Goal: Task Accomplishment & Management: Complete application form

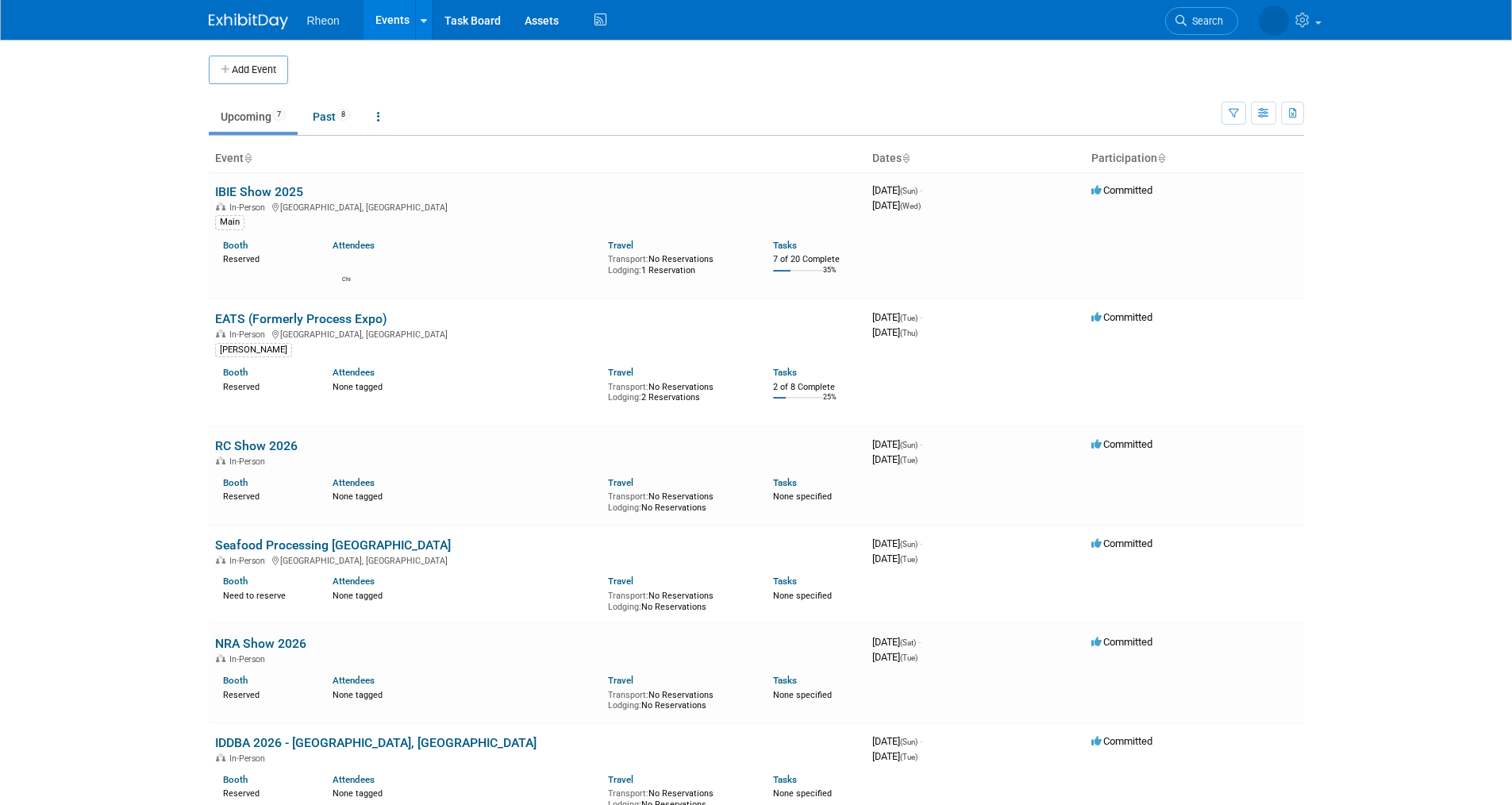
scroll to position [80, 0]
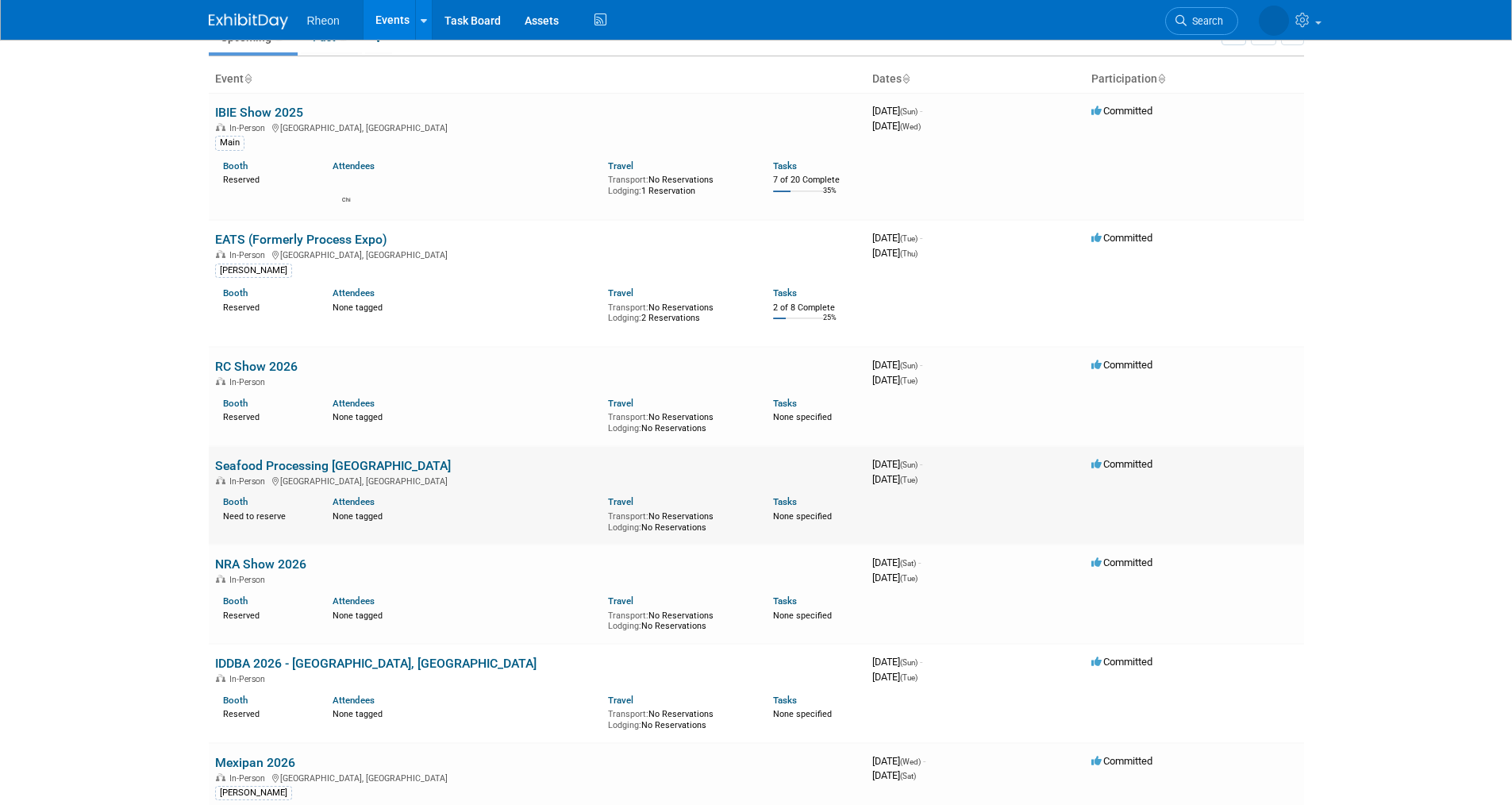
click at [370, 474] on div "In-Person Boston, MA" at bounding box center [538, 481] width 645 height 13
click at [276, 466] on link "Seafood Processing [GEOGRAPHIC_DATA]" at bounding box center [332, 465] width 235 height 15
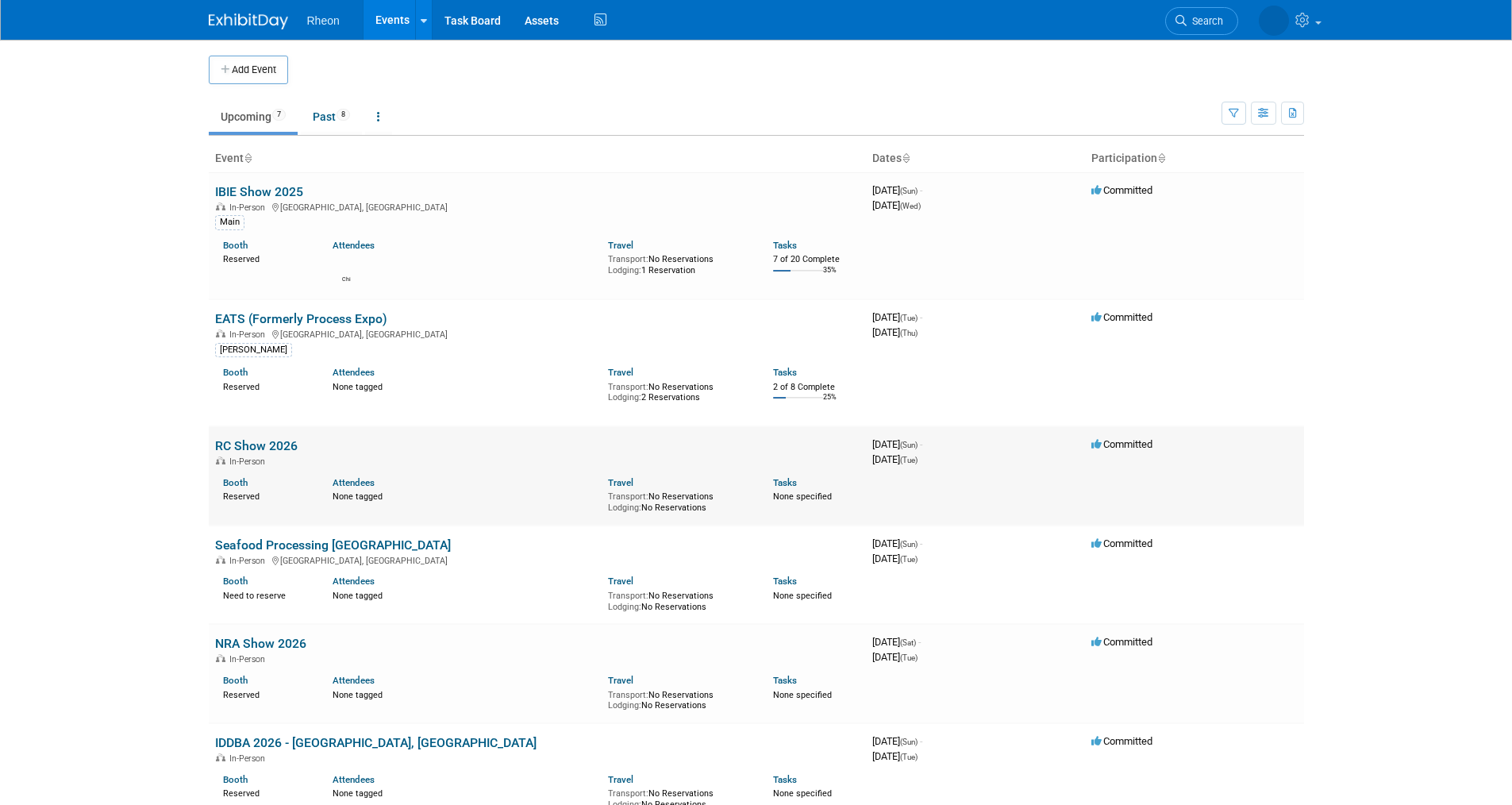
click at [246, 440] on link "RC Show 2026" at bounding box center [256, 446] width 82 height 15
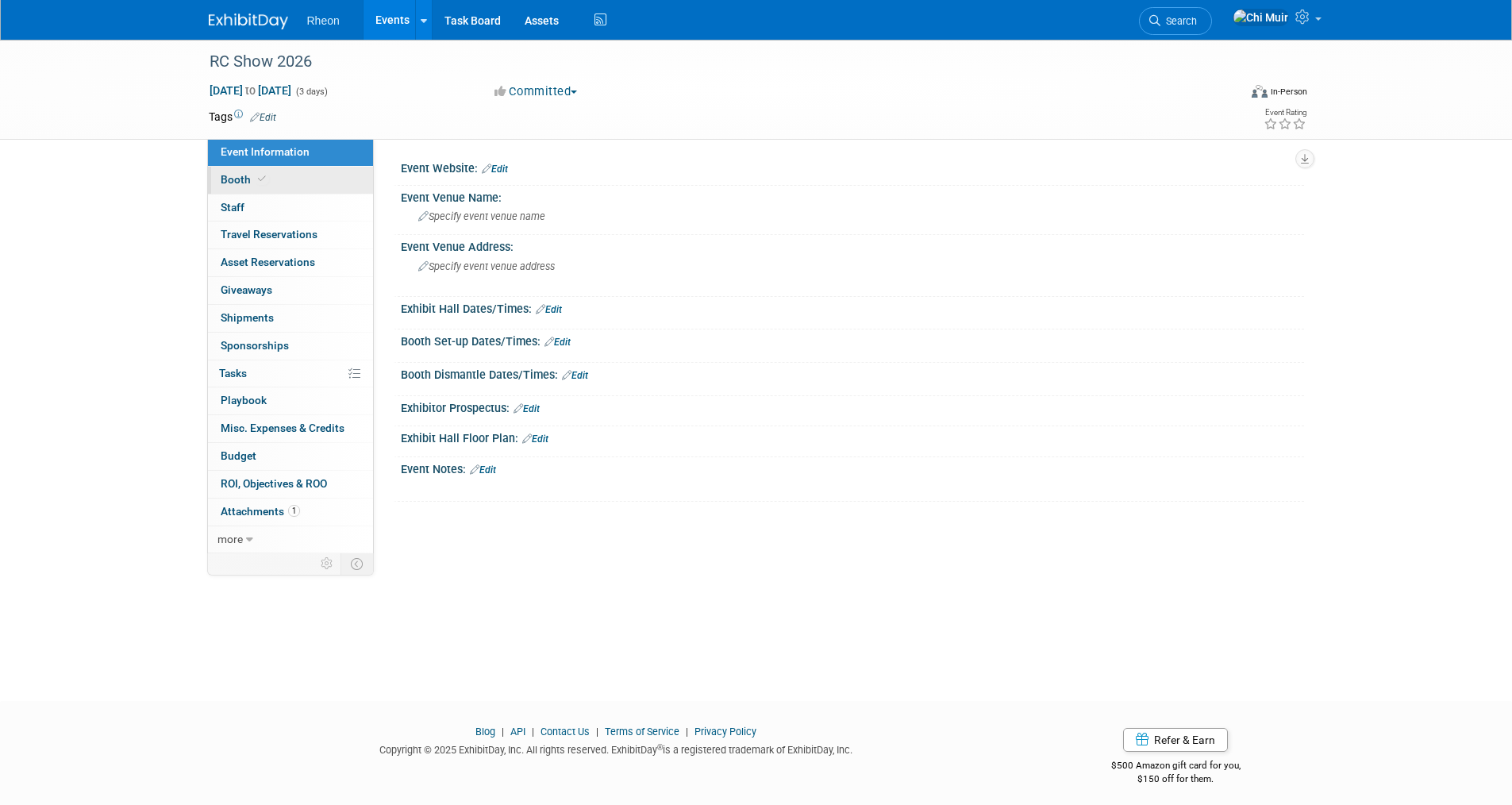
click at [230, 176] on span "Booth" at bounding box center [245, 179] width 49 height 13
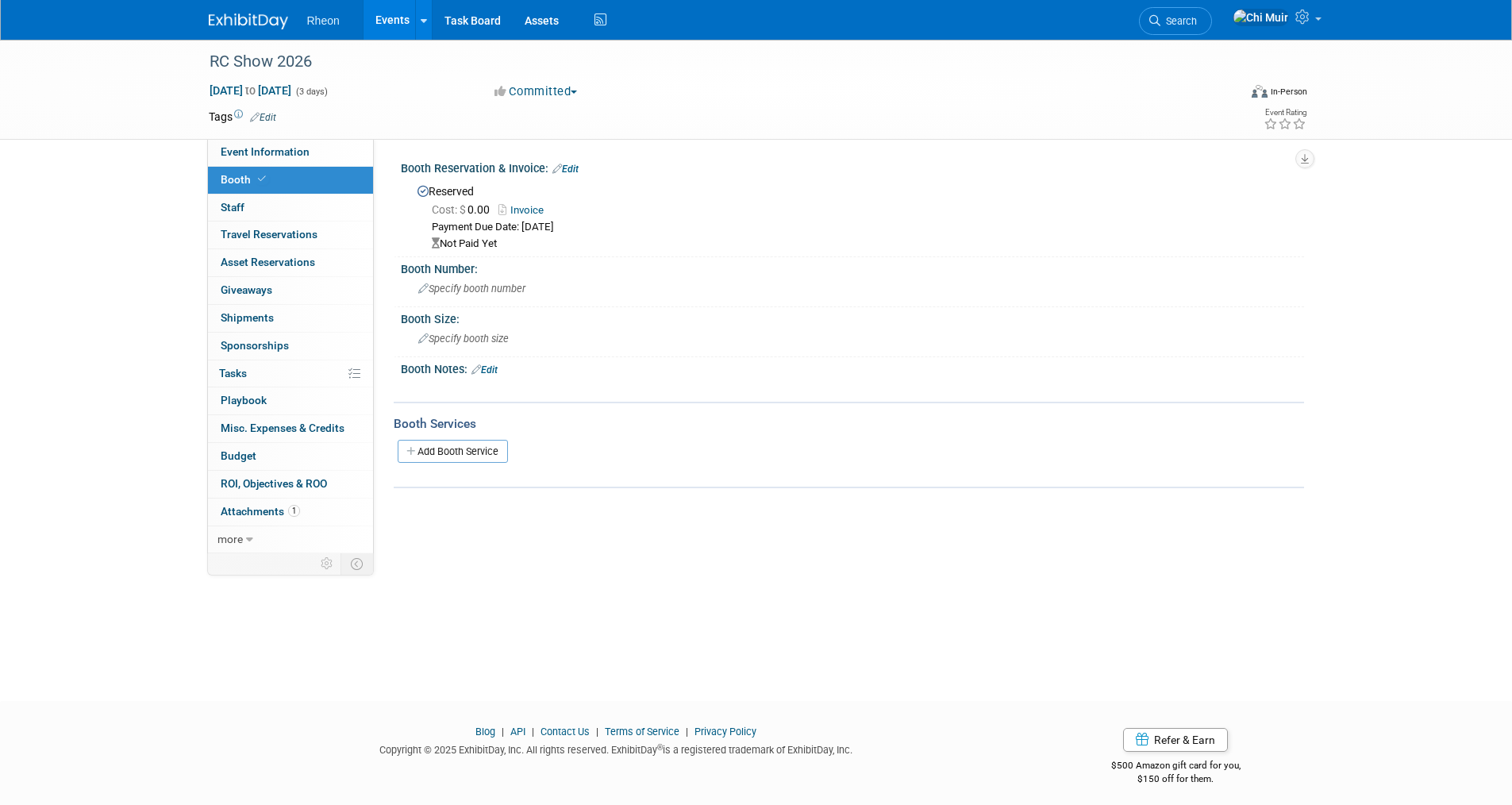
click at [530, 209] on link "Invoice" at bounding box center [525, 210] width 53 height 12
click at [282, 187] on link "Booth" at bounding box center [290, 179] width 165 height 27
click at [391, 14] on link "Events" at bounding box center [392, 19] width 58 height 39
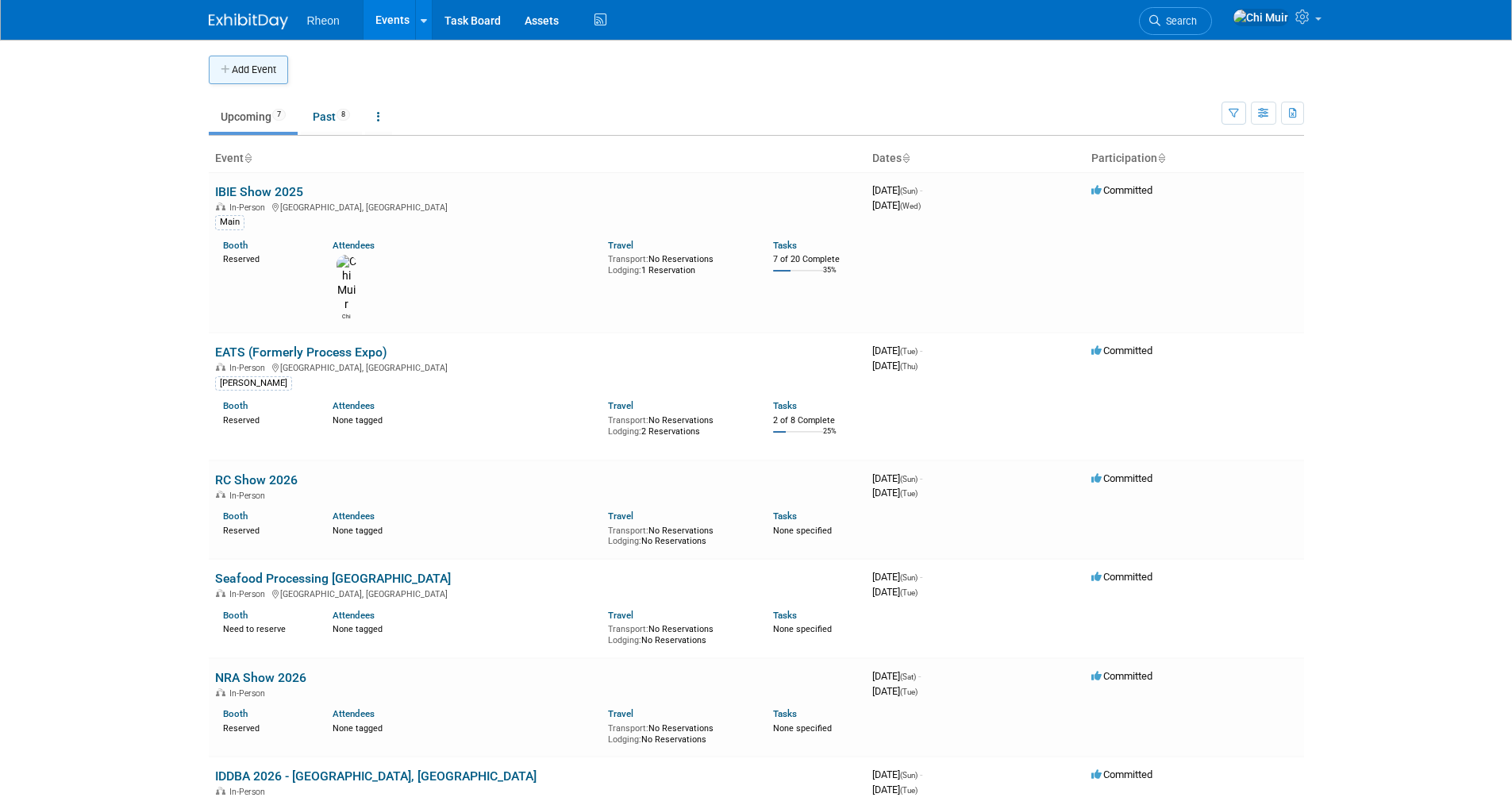
click at [268, 73] on button "Add Event" at bounding box center [248, 70] width 80 height 28
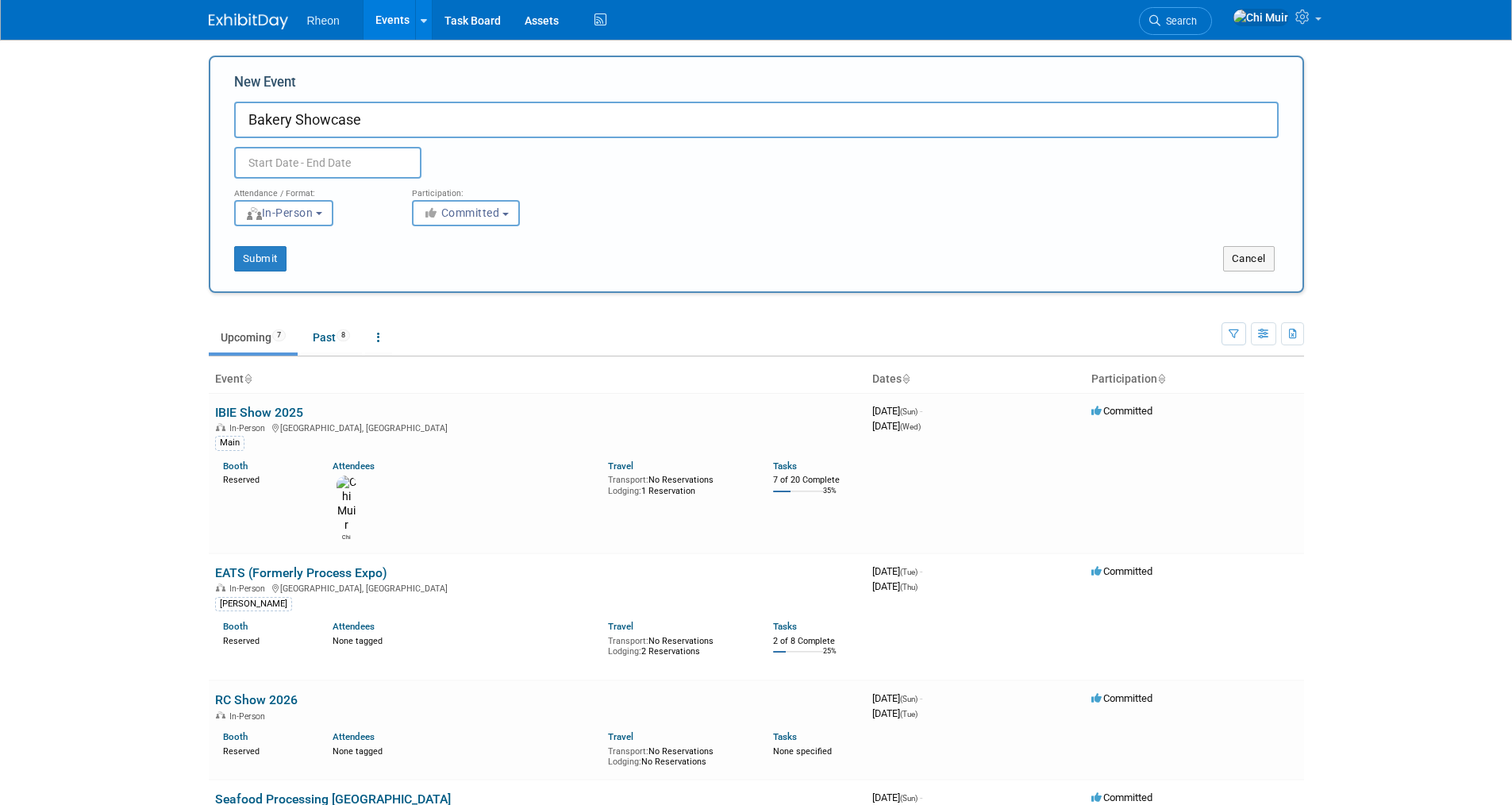
type input "Bakery Showcase"
click at [378, 155] on input "text" at bounding box center [328, 162] width 188 height 32
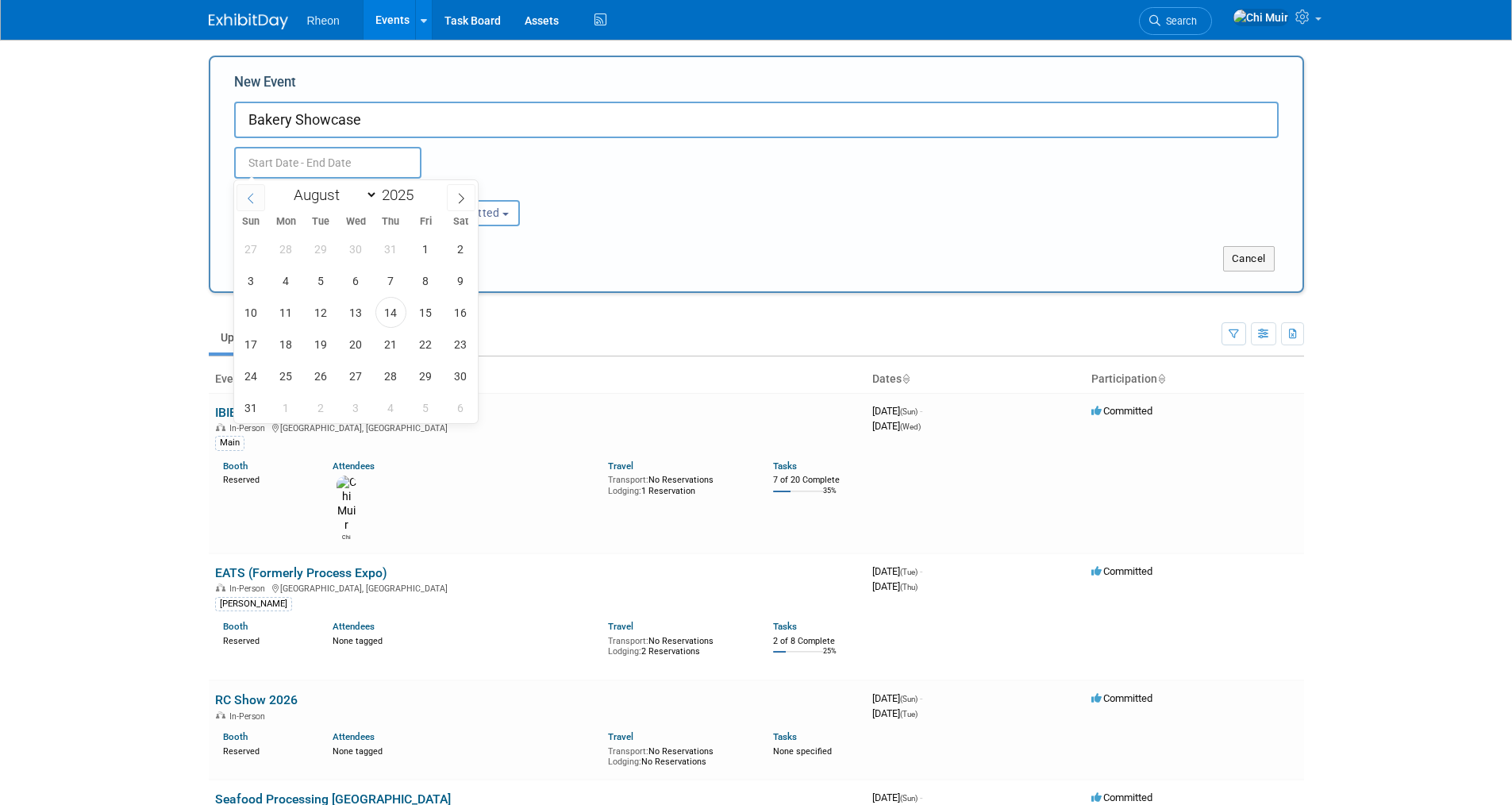
click at [254, 195] on icon at bounding box center [251, 199] width 11 height 11
select select "4"
click at [461, 249] on span "3" at bounding box center [461, 249] width 31 height 31
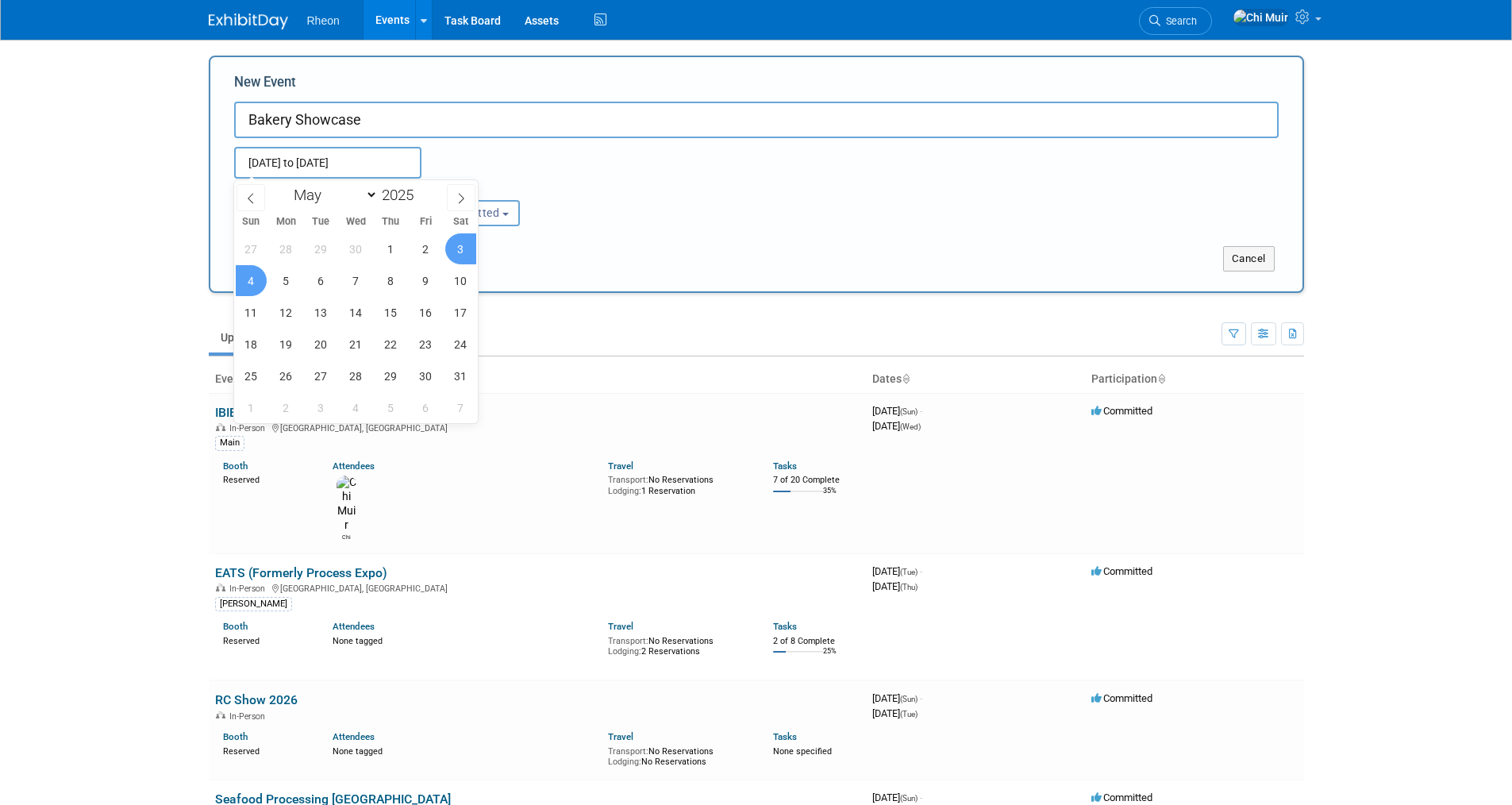
click at [246, 280] on span "4" at bounding box center [251, 281] width 31 height 31
type input "[DATE] to [DATE]"
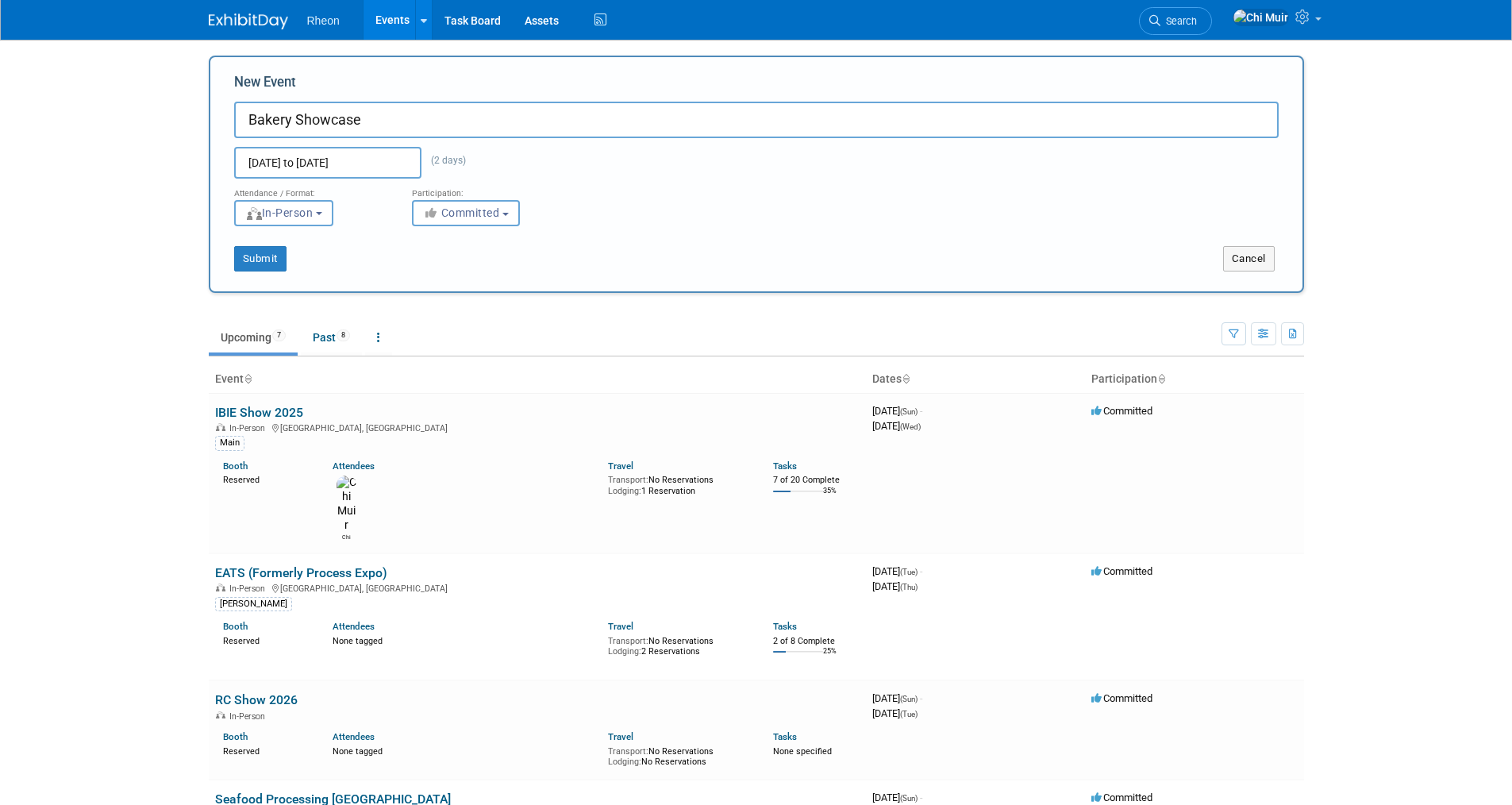
click at [404, 158] on input "[DATE] to [DATE]" at bounding box center [328, 162] width 188 height 32
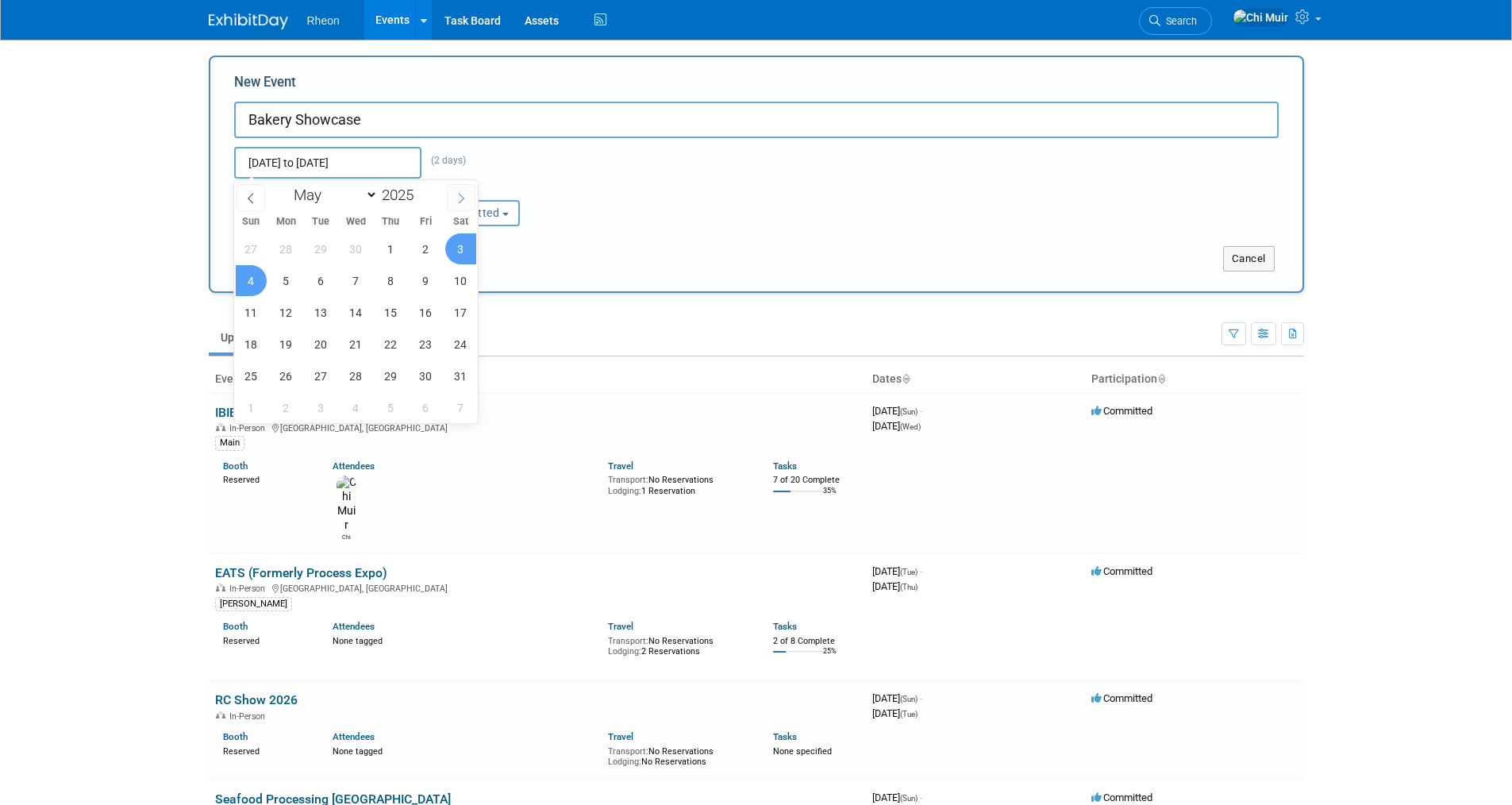
click at [451, 193] on span at bounding box center [461, 197] width 28 height 27
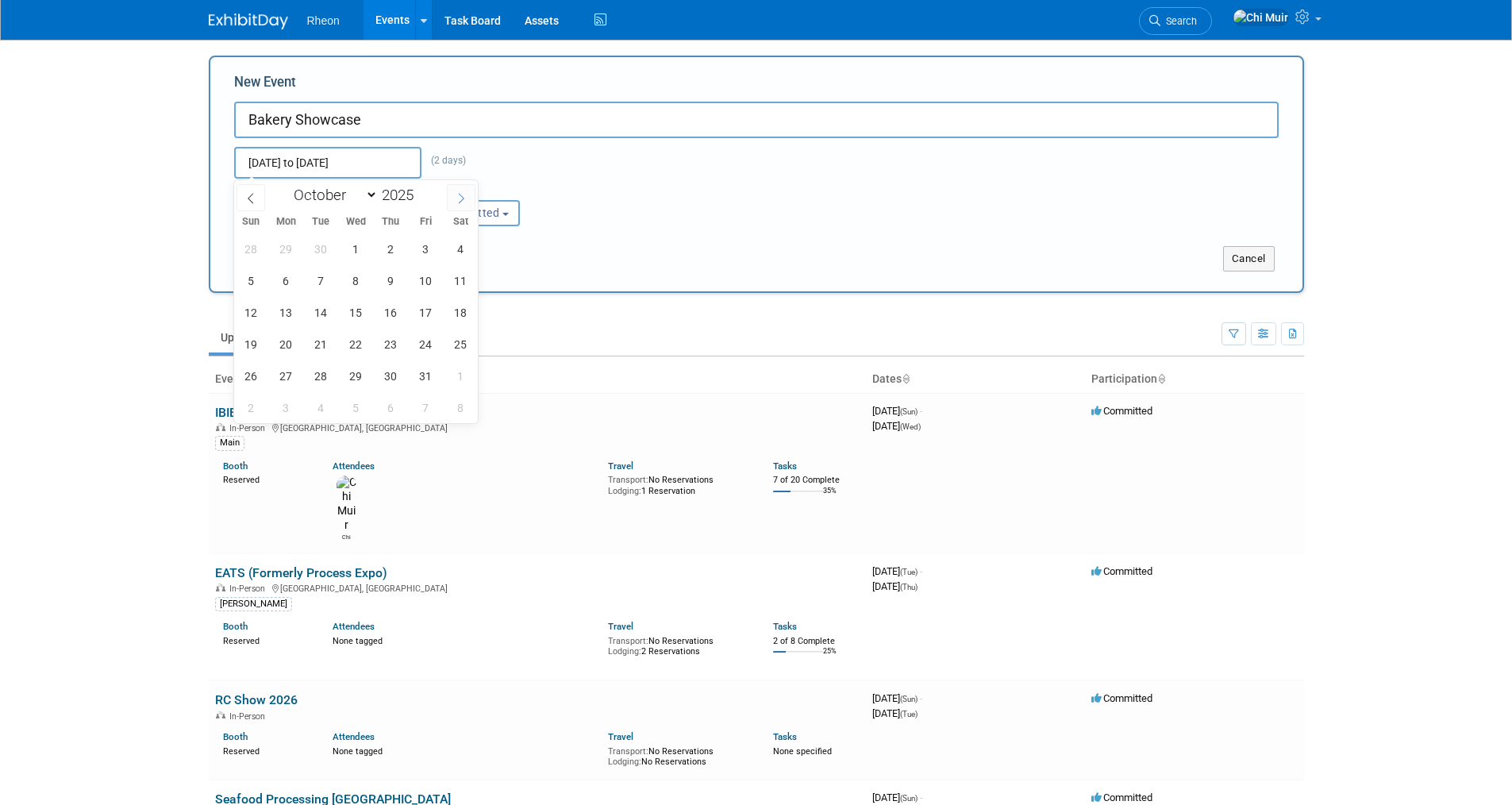
click at [451, 193] on span at bounding box center [461, 197] width 28 height 27
select select "11"
click at [451, 193] on span at bounding box center [461, 197] width 28 height 27
type input "2026"
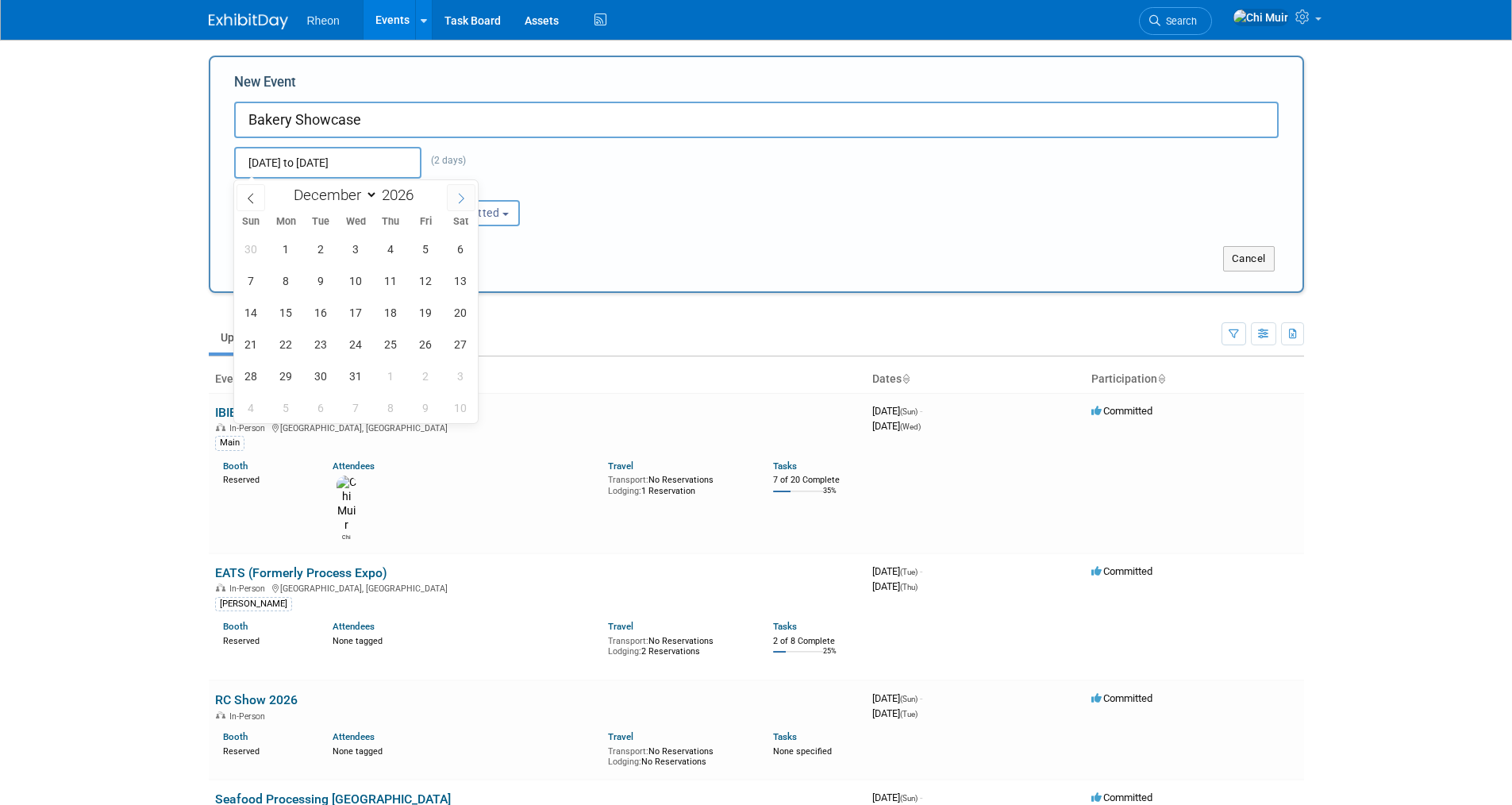
click at [451, 192] on span at bounding box center [461, 197] width 28 height 27
select select "4"
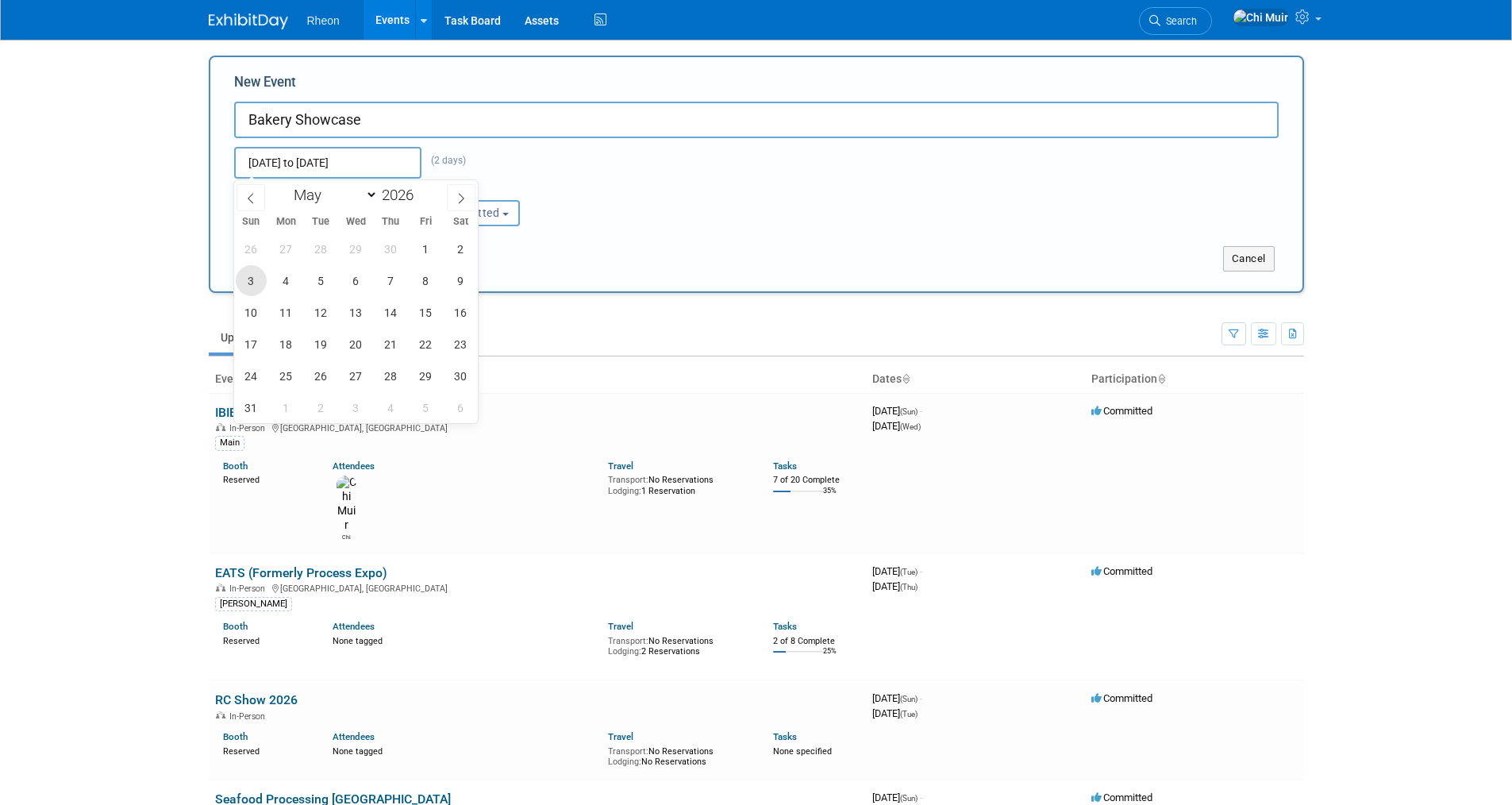
click at [259, 276] on span "3" at bounding box center [251, 281] width 31 height 31
click at [293, 278] on span "4" at bounding box center [287, 281] width 31 height 31
type input "[DATE] to [DATE]"
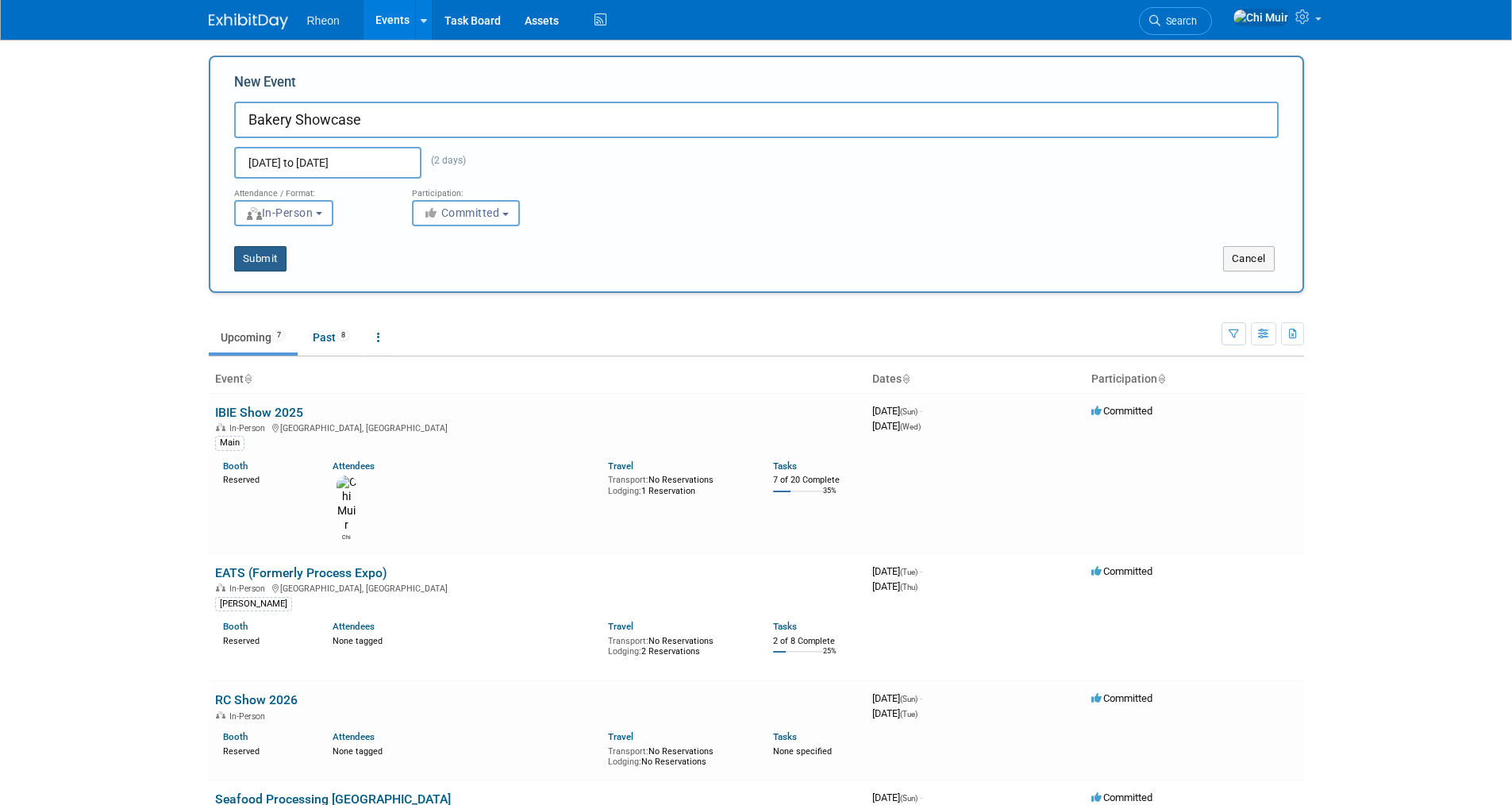
click at [256, 257] on button "Submit" at bounding box center [260, 259] width 52 height 26
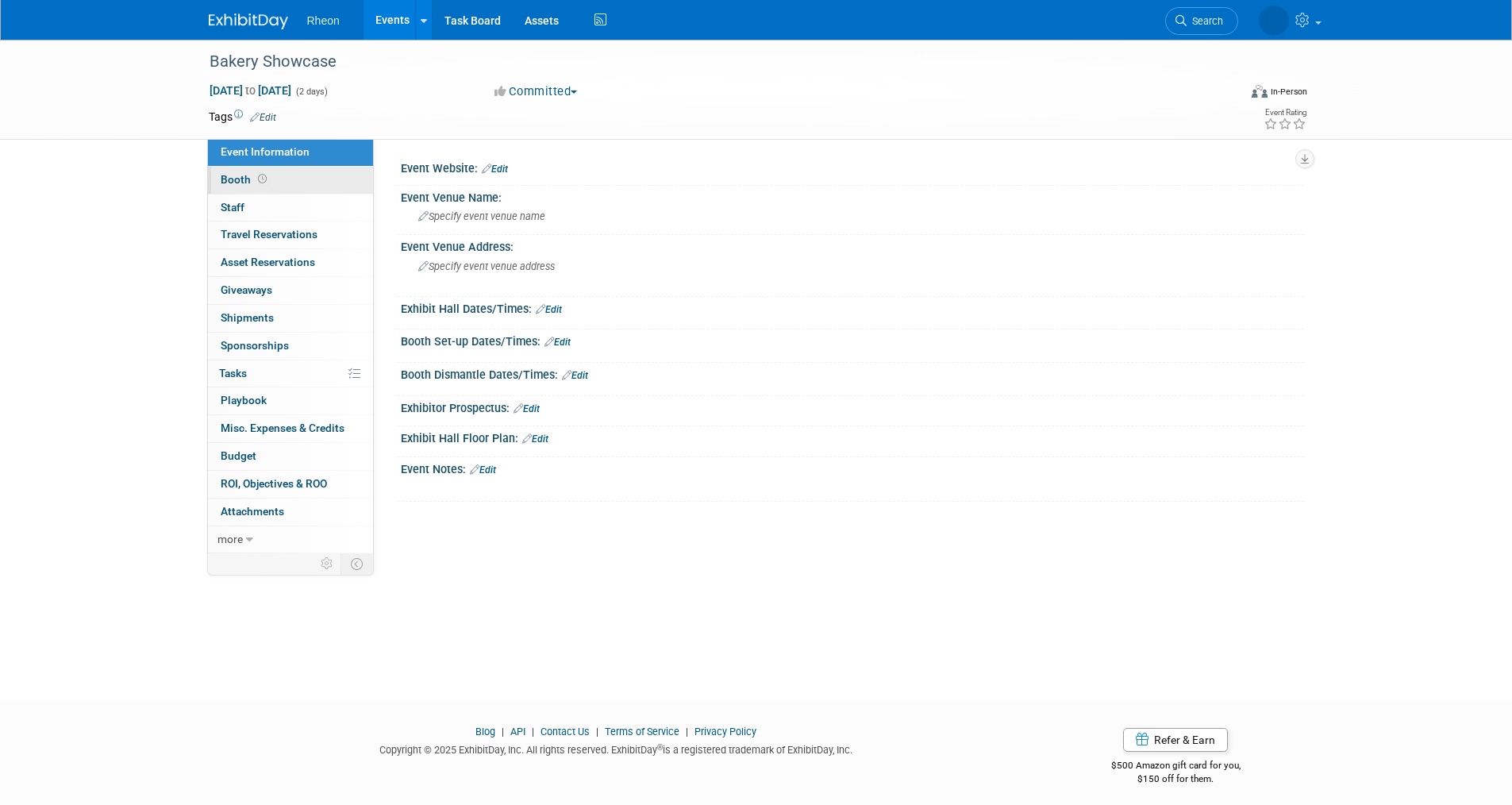
click at [273, 178] on link "Booth" at bounding box center [290, 179] width 165 height 27
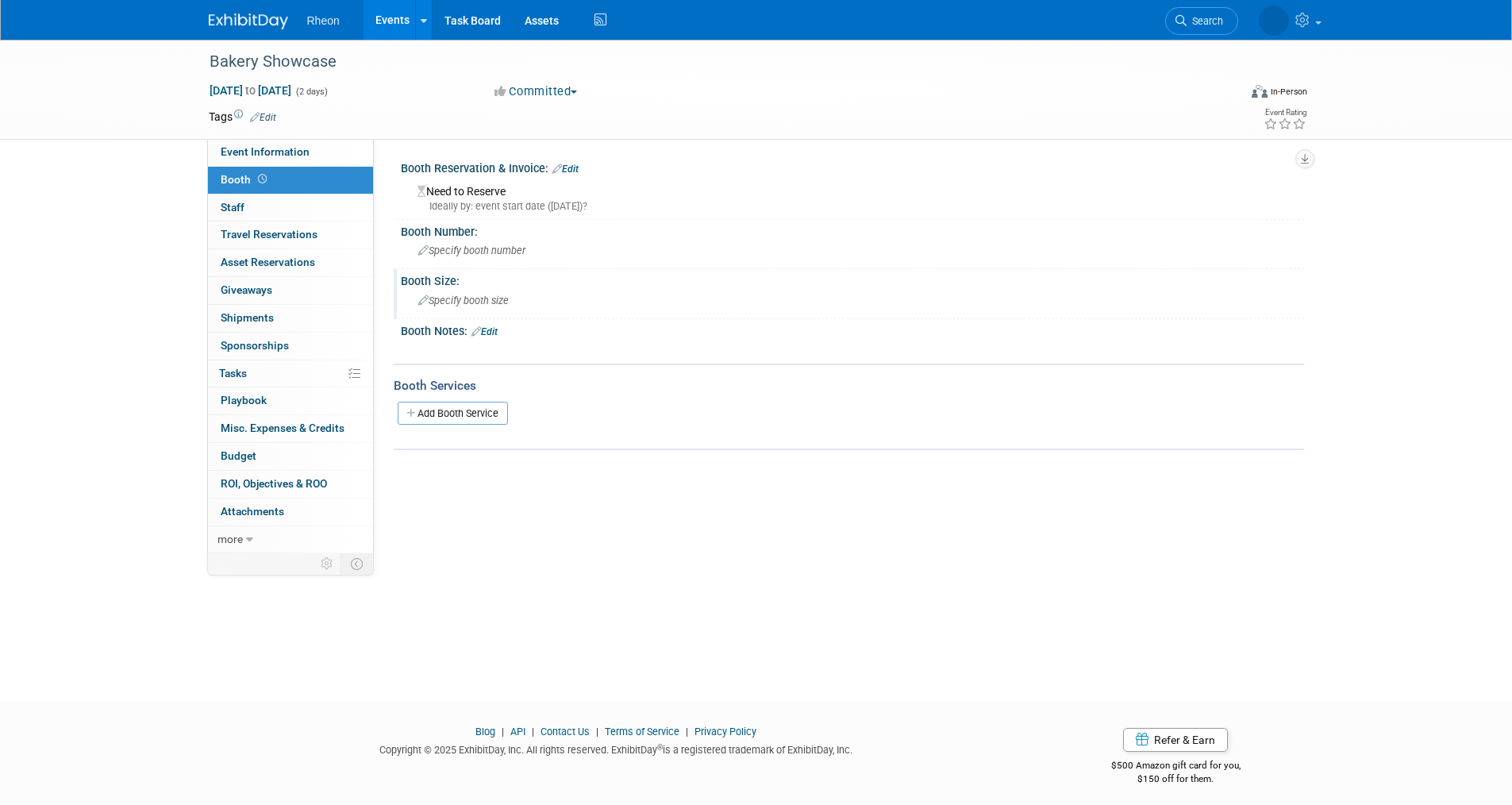
click at [449, 296] on span "Specify booth size" at bounding box center [463, 300] width 91 height 12
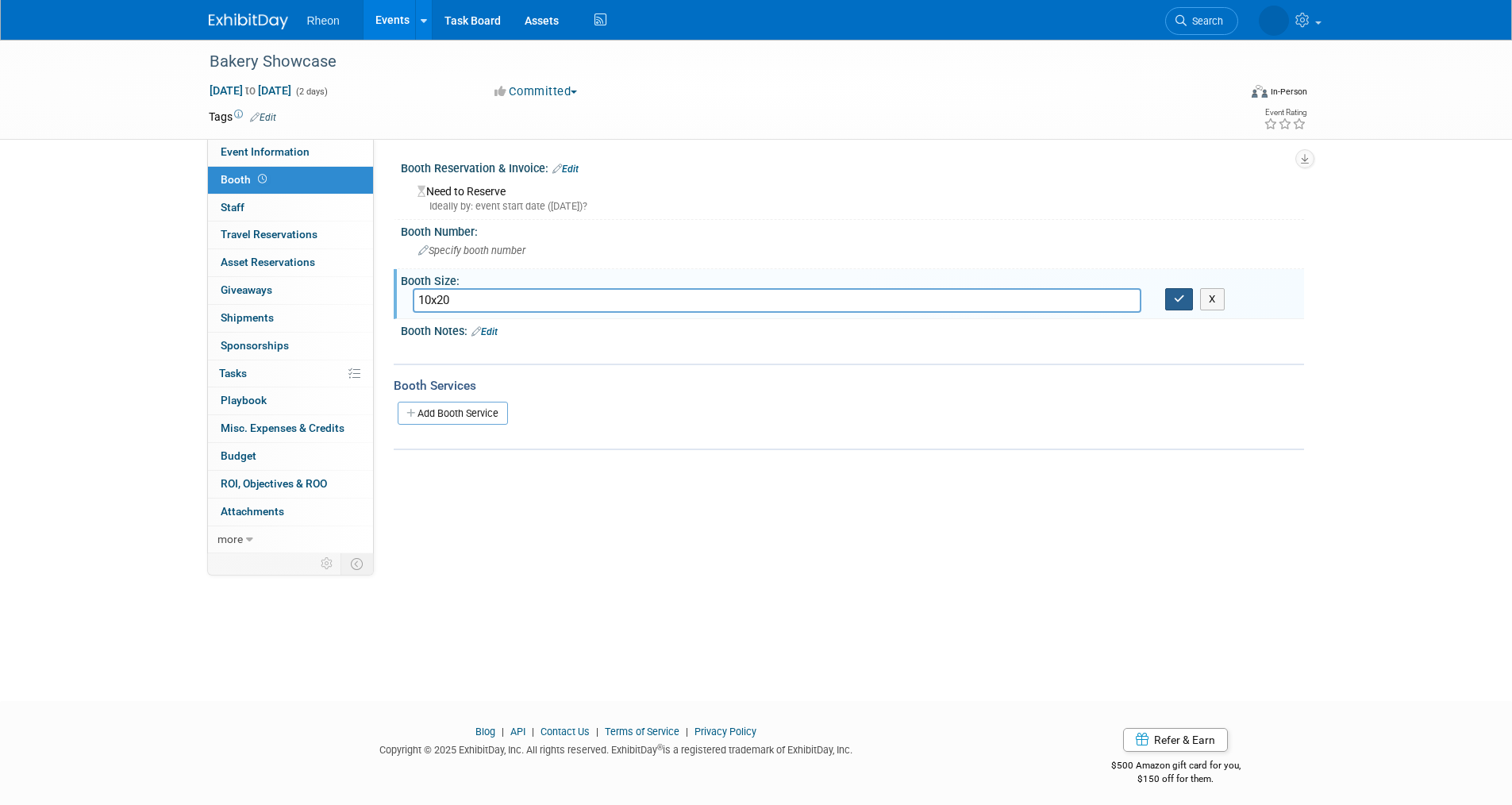
type input "10x20"
click at [1170, 299] on button "button" at bounding box center [1180, 299] width 28 height 22
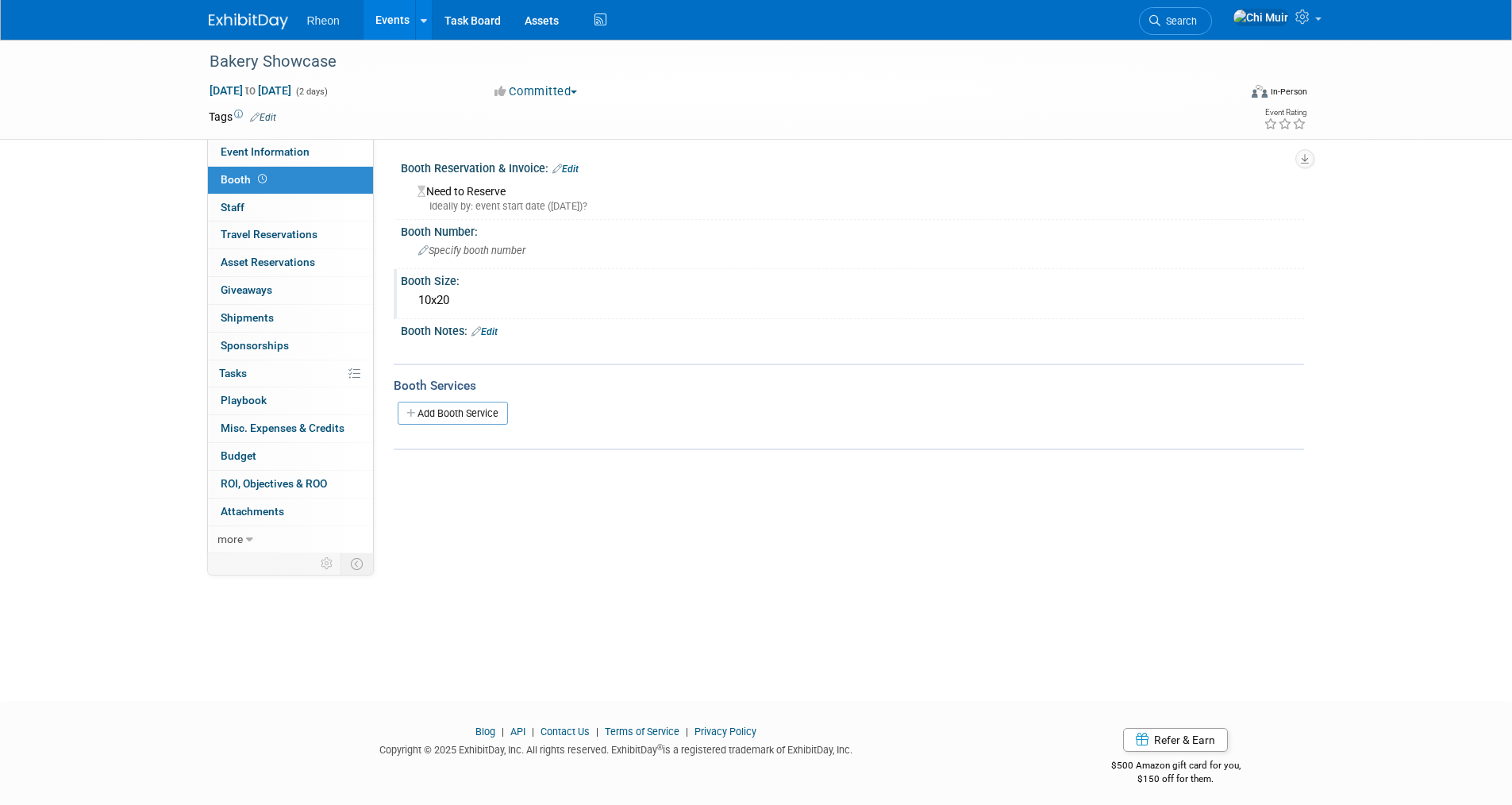
click at [243, 176] on span "Booth" at bounding box center [245, 179] width 49 height 13
click at [385, 16] on link "Events" at bounding box center [392, 19] width 58 height 39
